Goal: Information Seeking & Learning: Learn about a topic

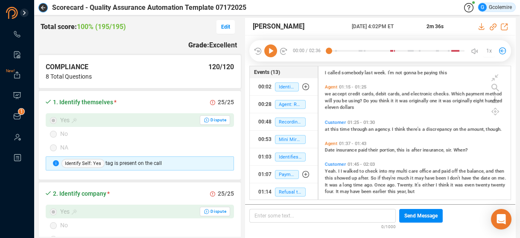
click at [43, 8] on icon "button" at bounding box center [43, 8] width 4 height 4
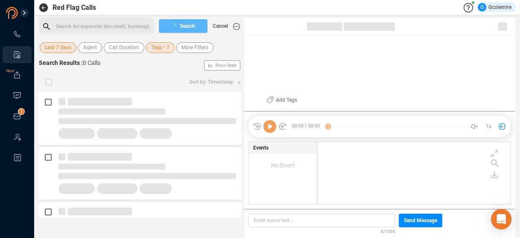
scroll to position [61, 188]
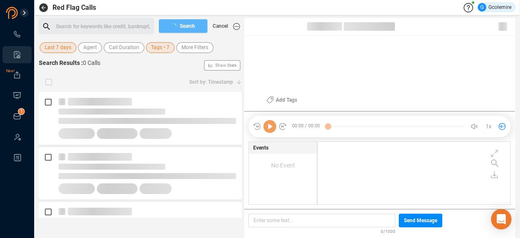
click at [53, 47] on span "Last 7 days" at bounding box center [58, 47] width 26 height 11
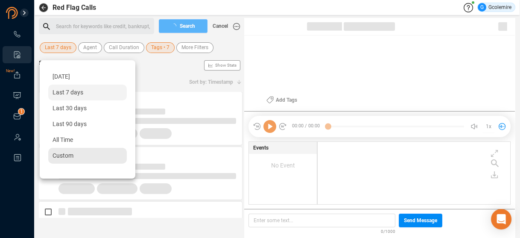
click at [55, 155] on span "Custom" at bounding box center [62, 155] width 21 height 7
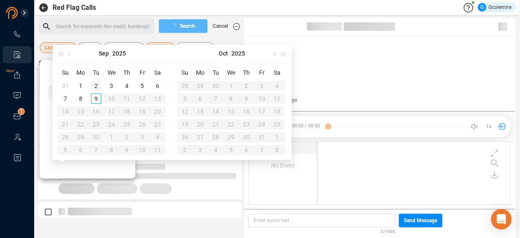
type input "[DATE]"
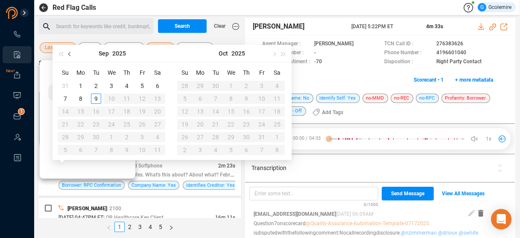
click at [70, 51] on button "button" at bounding box center [69, 53] width 9 height 17
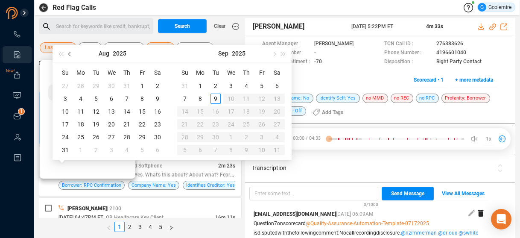
click at [70, 51] on button "button" at bounding box center [69, 53] width 9 height 17
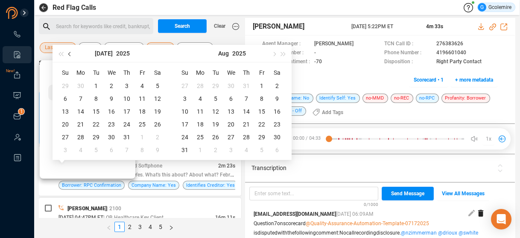
click at [70, 51] on button "button" at bounding box center [69, 53] width 9 height 17
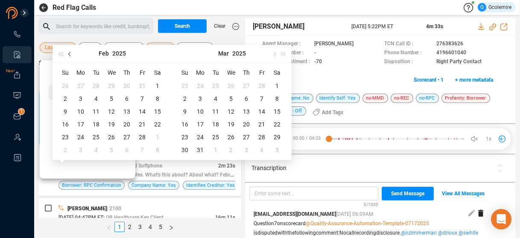
click at [70, 51] on button "button" at bounding box center [69, 53] width 9 height 17
type input "[DATE]"
click at [80, 122] on div "18" at bounding box center [81, 124] width 10 height 10
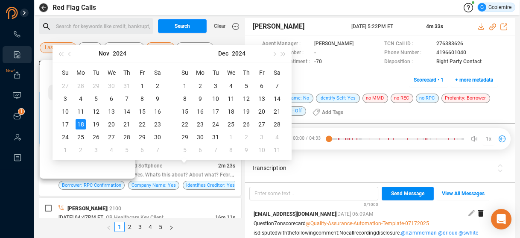
type input "[DATE]"
click at [271, 53] on button "button" at bounding box center [273, 53] width 9 height 17
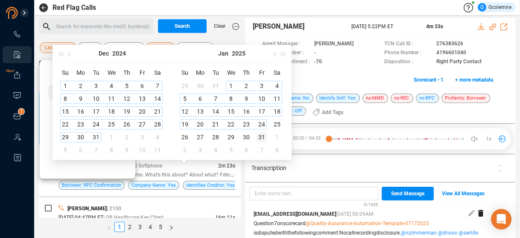
type input "[DATE]"
click at [261, 137] on div "31" at bounding box center [261, 137] width 10 height 10
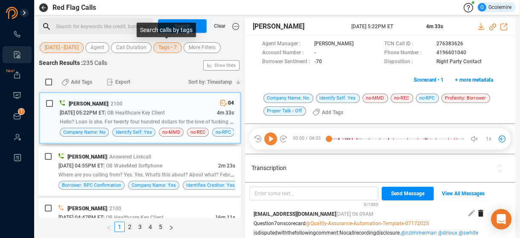
click at [161, 47] on span "Tags • 7" at bounding box center [167, 47] width 18 height 11
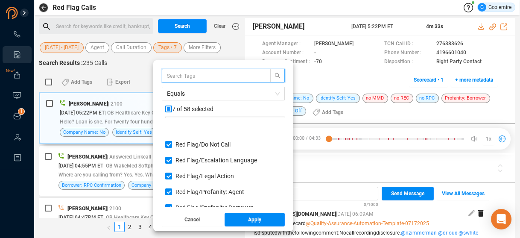
scroll to position [34, 0]
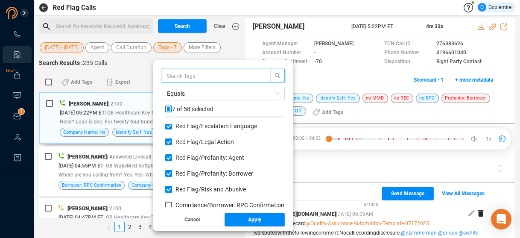
click at [167, 188] on input "Red Flag/ Risk and Abusive" at bounding box center [168, 189] width 7 height 7
checkbox input "false"
click at [165, 172] on input "Red Flag/ Profanity: Borrower" at bounding box center [168, 173] width 7 height 7
checkbox input "false"
click at [168, 154] on input "Red Flag/ Profanity: Agent" at bounding box center [168, 157] width 7 height 7
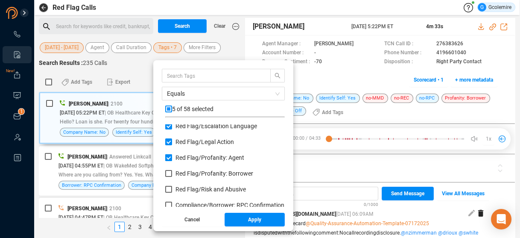
checkbox input "false"
click at [168, 140] on input "Red Flag/ Legal Action" at bounding box center [168, 141] width 7 height 7
checkbox input "false"
click at [169, 124] on input "Red Flag/ Escalation Language" at bounding box center [168, 125] width 7 height 7
checkbox input "false"
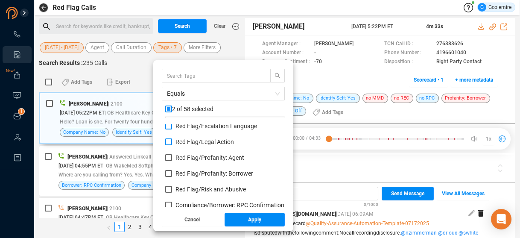
scroll to position [0, 0]
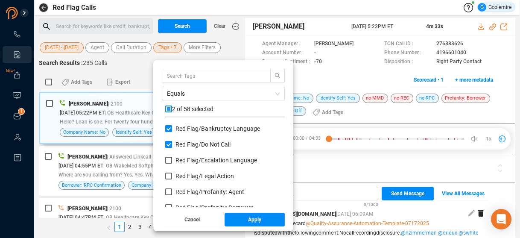
click at [170, 142] on input "Red Flag/ Do Not Call" at bounding box center [168, 144] width 7 height 7
checkbox input "false"
click at [168, 128] on input "Red Flag/ Bankruptcy Language" at bounding box center [168, 128] width 7 height 7
checkbox input "false"
click at [259, 219] on span "Apply" at bounding box center [254, 219] width 13 height 14
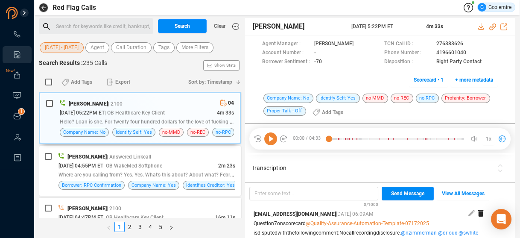
click at [55, 48] on span "[DATE] - [DATE]" at bounding box center [62, 47] width 34 height 11
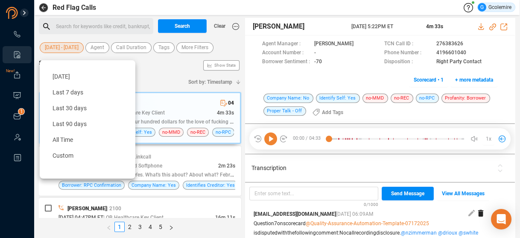
click at [168, 70] on div "Search Results : 235 Calls Show Stats" at bounding box center [140, 65] width 202 height 14
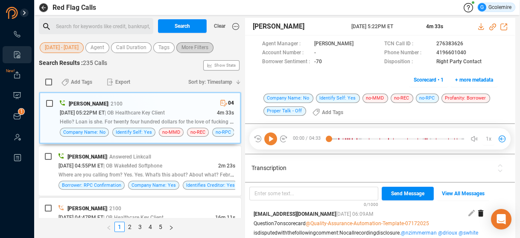
click at [186, 47] on span "More Filters" at bounding box center [194, 47] width 27 height 11
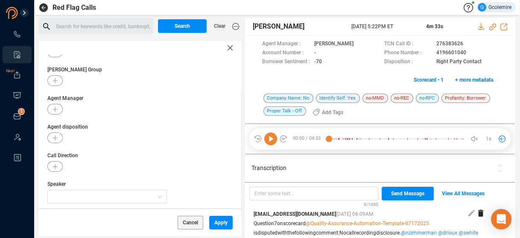
scroll to position [166, 0]
click at [70, 186] on span "+ Advanced Filters" at bounding box center [71, 186] width 49 height 7
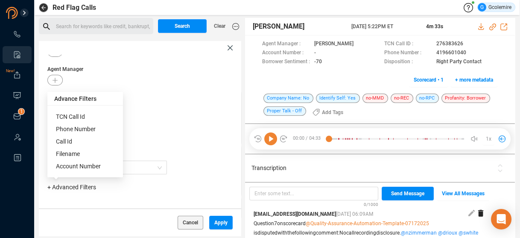
click at [69, 129] on span "Phone Number" at bounding box center [76, 128] width 40 height 7
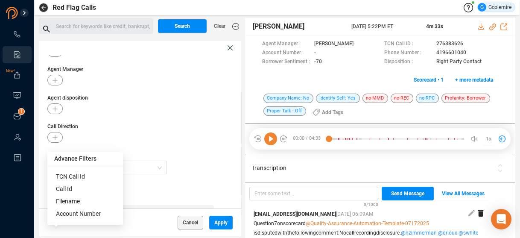
scroll to position [206, 0]
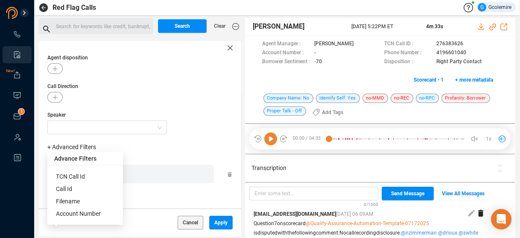
click at [142, 172] on div "Enter a comma separated list ﻿" at bounding box center [133, 174] width 162 height 18
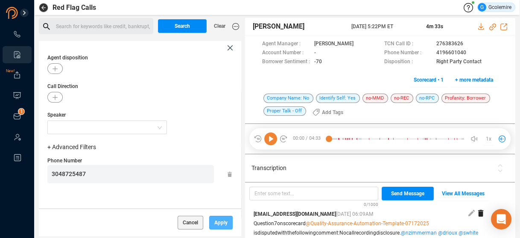
click at [215, 222] on span "Apply" at bounding box center [220, 222] width 13 height 14
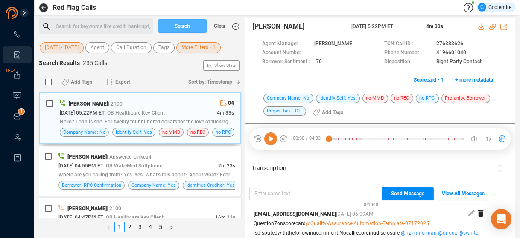
click at [178, 27] on span "Search" at bounding box center [181, 26] width 15 height 14
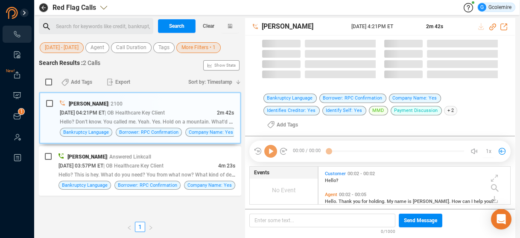
scroll to position [49, 188]
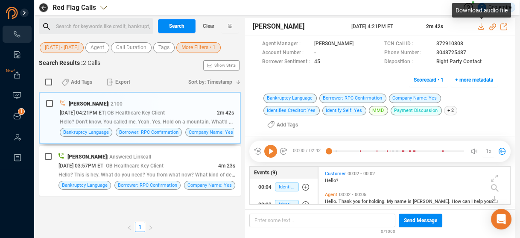
click at [481, 26] on icon at bounding box center [481, 26] width 6 height 7
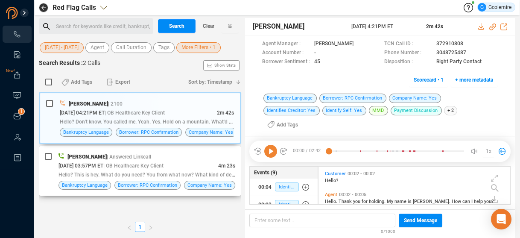
click at [163, 163] on span "| OB Healthcare Key Client" at bounding box center [133, 166] width 60 height 6
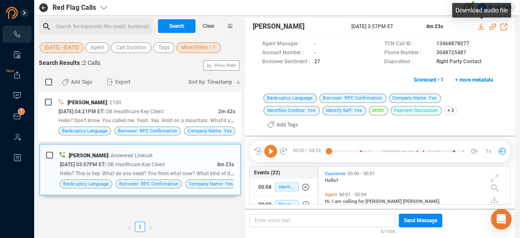
click at [481, 26] on icon at bounding box center [481, 26] width 6 height 7
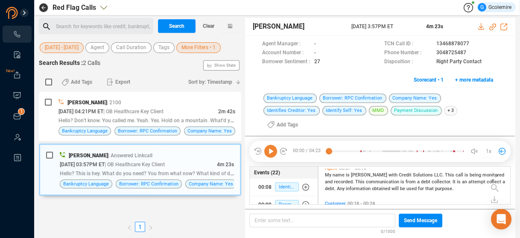
scroll to position [34, 0]
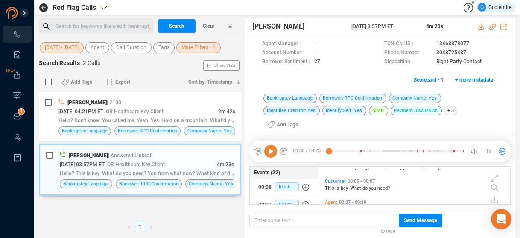
click at [49, 46] on span "[DATE] - [DATE]" at bounding box center [62, 47] width 34 height 11
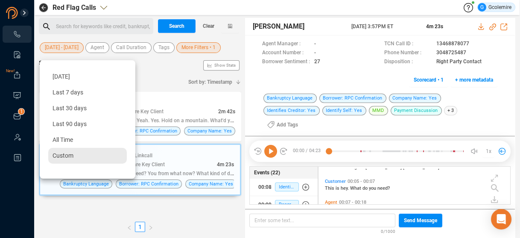
click at [65, 154] on span "Custom" at bounding box center [62, 155] width 21 height 7
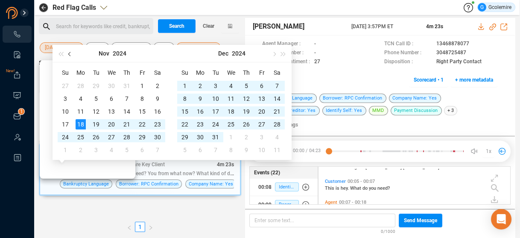
click at [69, 54] on span "button" at bounding box center [70, 54] width 4 height 4
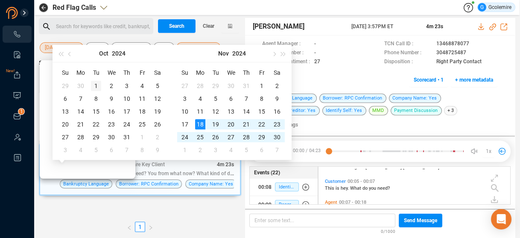
type input "[DATE]"
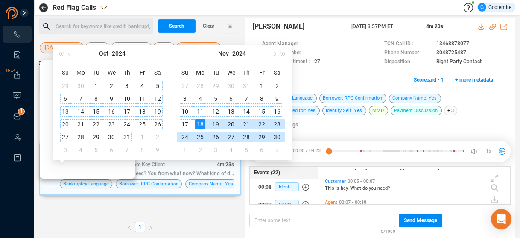
click at [96, 84] on div "1" at bounding box center [96, 86] width 10 height 10
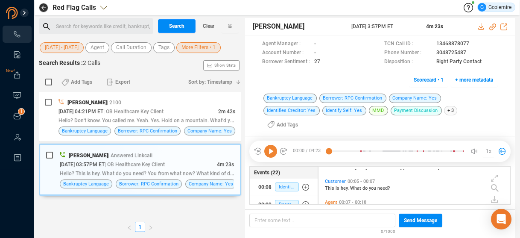
click at [58, 48] on span "[DATE] - [DATE]" at bounding box center [62, 47] width 34 height 11
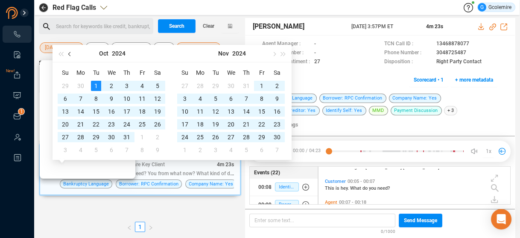
click at [70, 53] on span "button" at bounding box center [70, 54] width 4 height 4
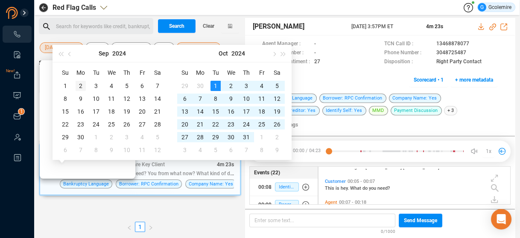
type input "[DATE]"
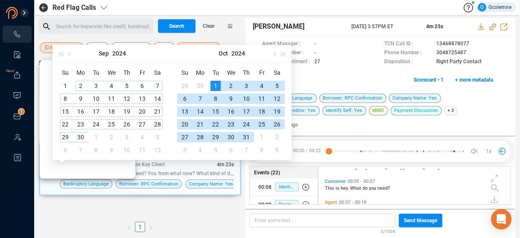
click at [78, 86] on div "2" at bounding box center [81, 86] width 10 height 10
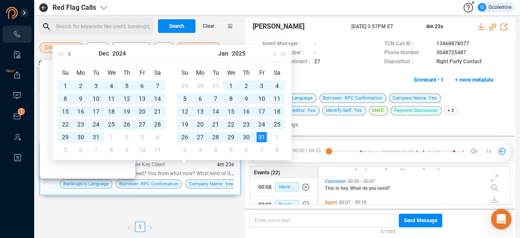
click at [70, 54] on span "button" at bounding box center [70, 54] width 4 height 4
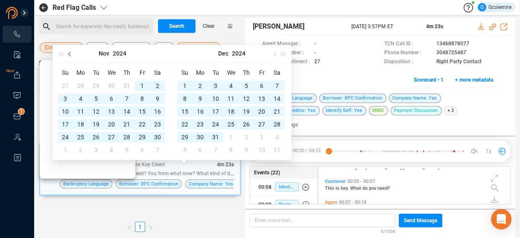
click at [70, 54] on span "button" at bounding box center [70, 54] width 4 height 4
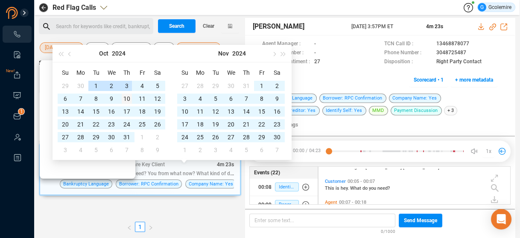
type input "[DATE]"
click at [126, 97] on div "10" at bounding box center [127, 98] width 10 height 10
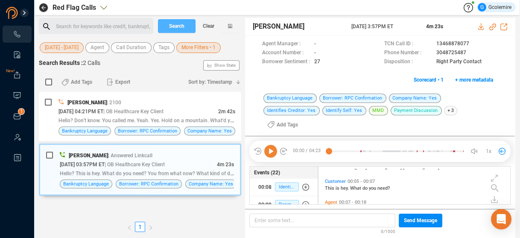
click at [175, 25] on span "Search" at bounding box center [176, 26] width 15 height 14
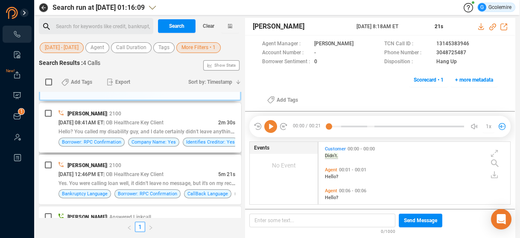
click at [197, 123] on div "[DATE] 08:41AM ET | OB Healthcare Key Client" at bounding box center [138, 122] width 160 height 9
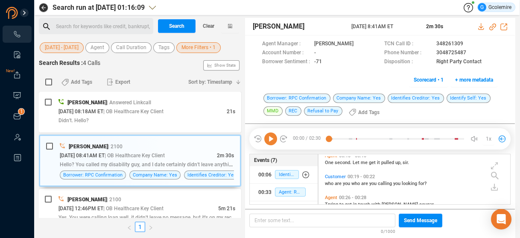
scroll to position [137, 0]
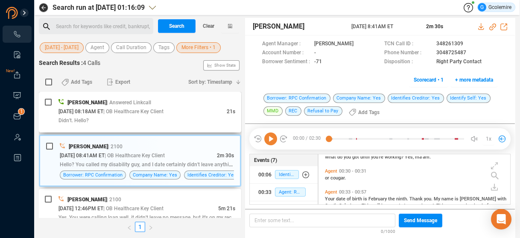
click at [201, 110] on div "[DATE] 08:18AM ET | OB Healthcare Key Client" at bounding box center [142, 111] width 168 height 9
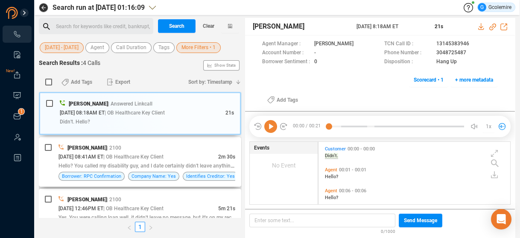
scroll to position [34, 0]
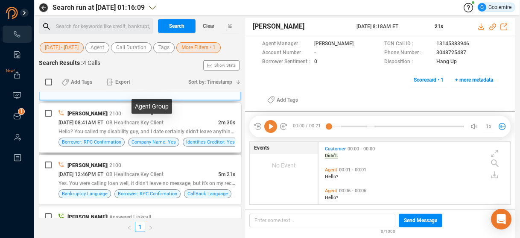
click at [163, 119] on span "| OB Healthcare Key Client" at bounding box center [133, 122] width 60 height 6
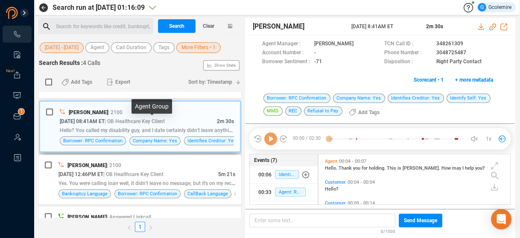
scroll to position [49, 188]
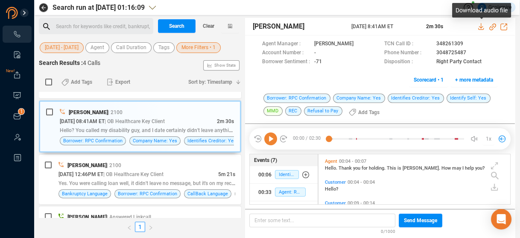
click at [481, 27] on icon at bounding box center [481, 26] width 6 height 7
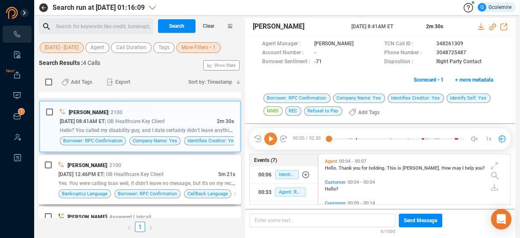
click at [217, 163] on div "[PERSON_NAME] | 2100" at bounding box center [146, 164] width 177 height 9
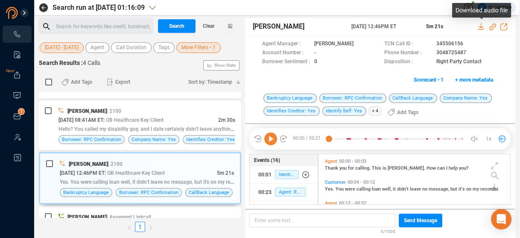
click at [482, 26] on icon at bounding box center [481, 26] width 6 height 7
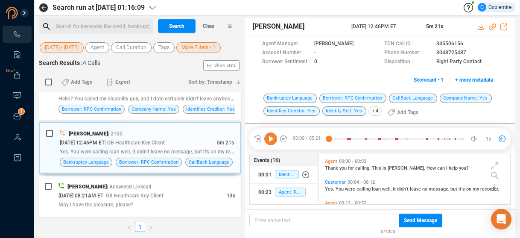
scroll to position [0, 0]
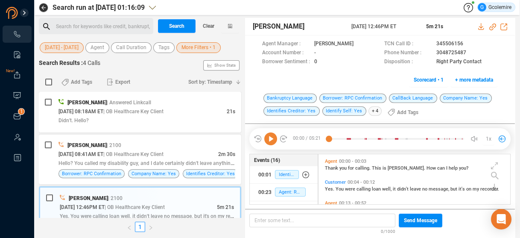
click at [78, 48] on span "[DATE] - [DATE]" at bounding box center [62, 47] width 34 height 11
